Goal: Register for event/course

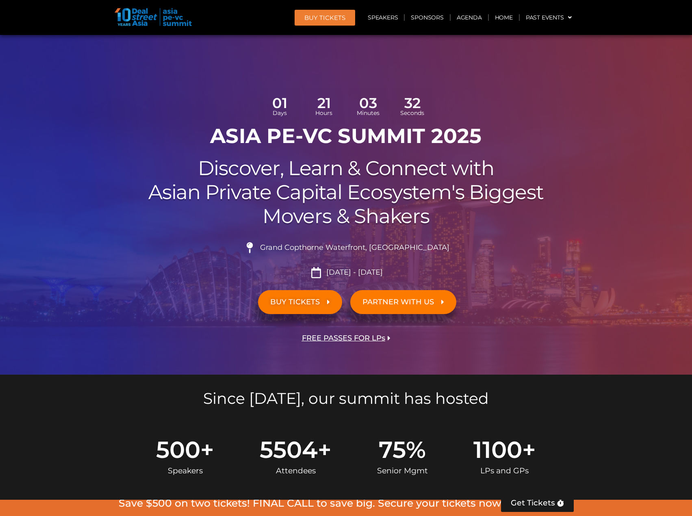
click at [258, 172] on h2 "Discover, Learn & Connect with Asian Private Capital Ecosystem's Biggest Movers…" at bounding box center [346, 193] width 455 height 72
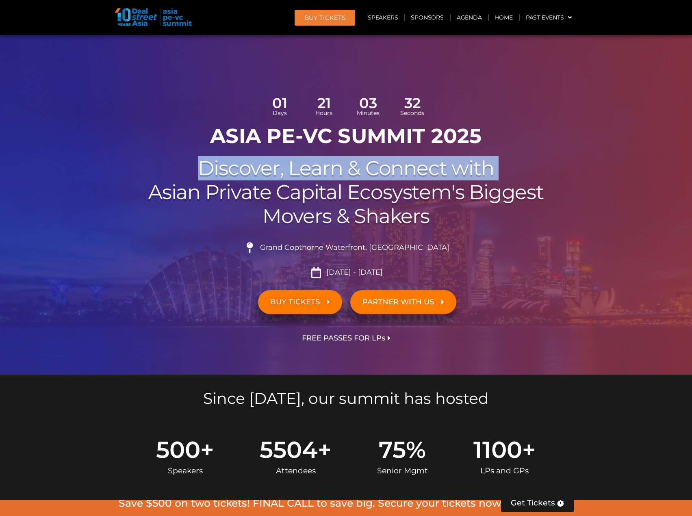
click at [258, 172] on h2 "Discover, Learn & Connect with Asian Private Capital Ecosystem's Biggest Movers…" at bounding box center [346, 193] width 455 height 72
click at [263, 177] on h2 "Discover, Learn & Connect with Asian Private Capital Ecosystem's Biggest Movers…" at bounding box center [346, 193] width 455 height 72
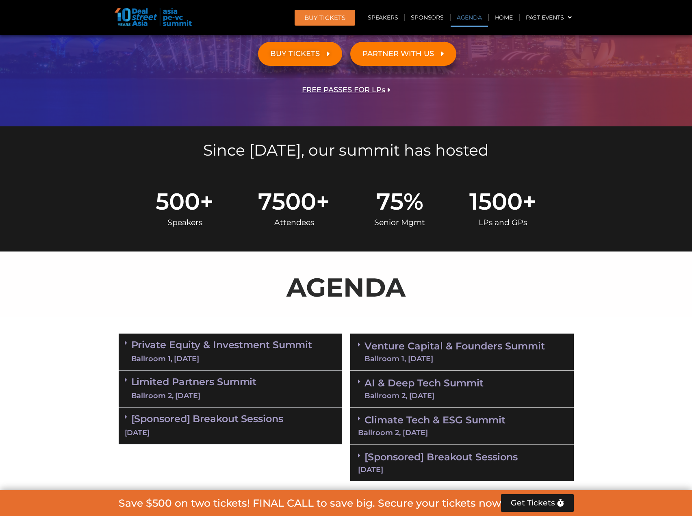
scroll to position [325, 0]
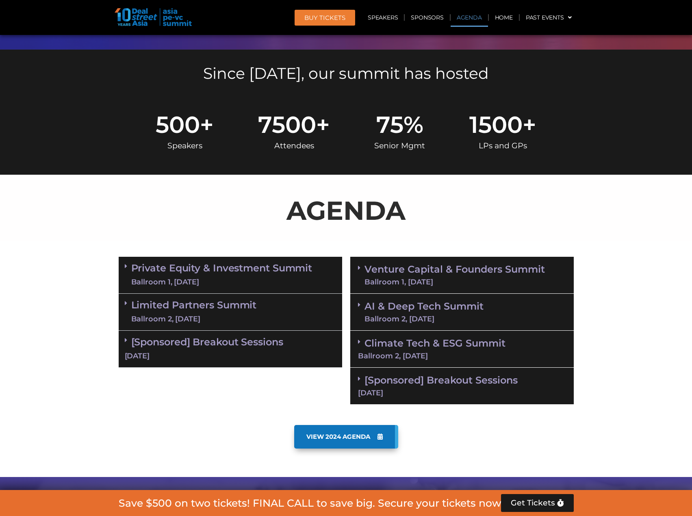
click at [47, 258] on section "Private Equity & Investment Summit Ballroom 1, 10 Sept 8:00 am – 9:00 am | Regi…" at bounding box center [346, 331] width 692 height 156
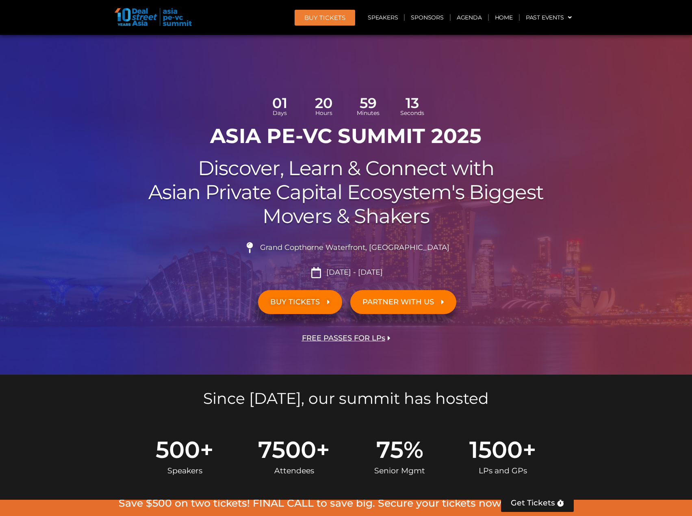
click at [84, 325] on div at bounding box center [346, 205] width 692 height 340
